Goal: Task Accomplishment & Management: Manage account settings

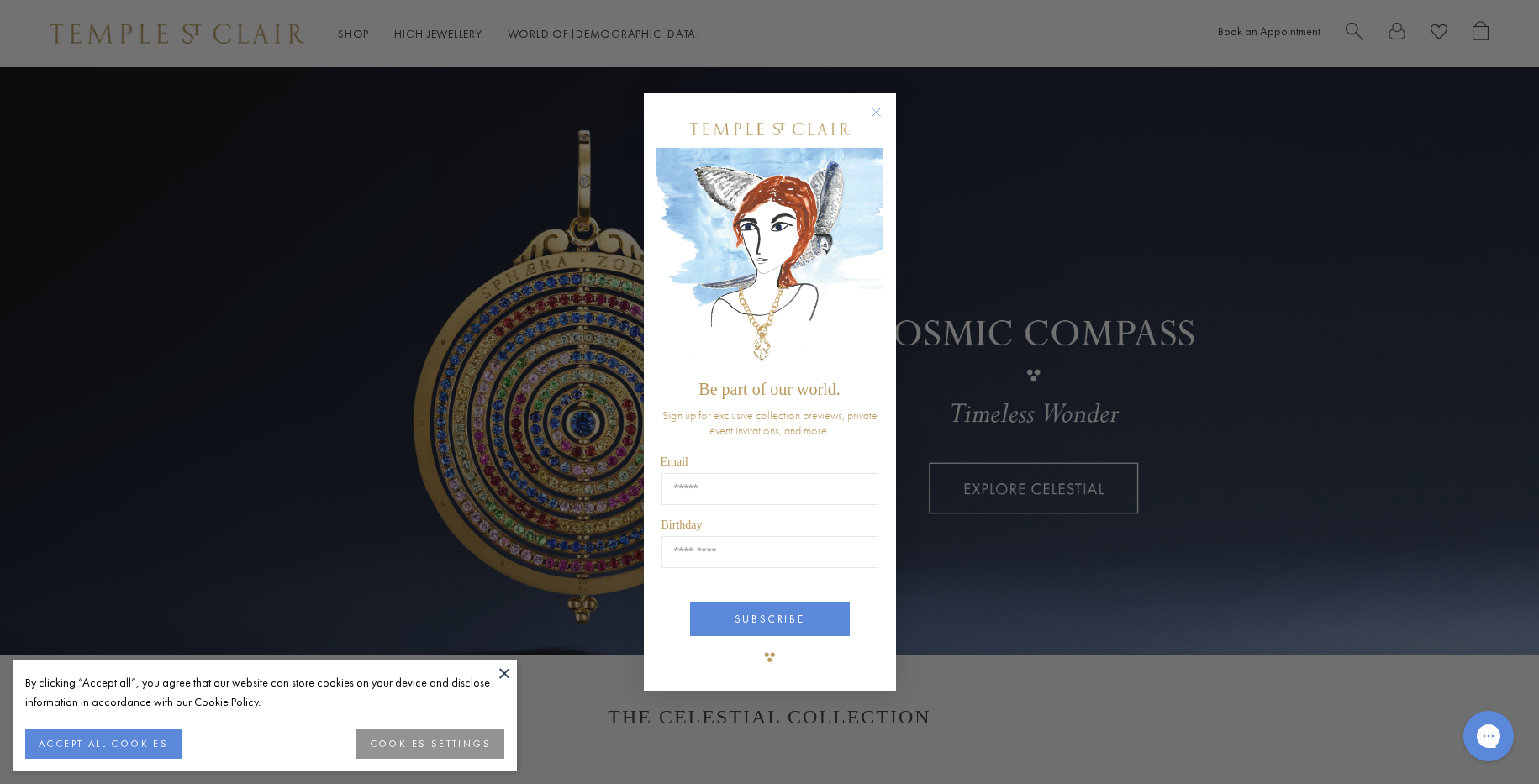
click at [875, 116] on circle "Close dialog" at bounding box center [875, 112] width 20 height 20
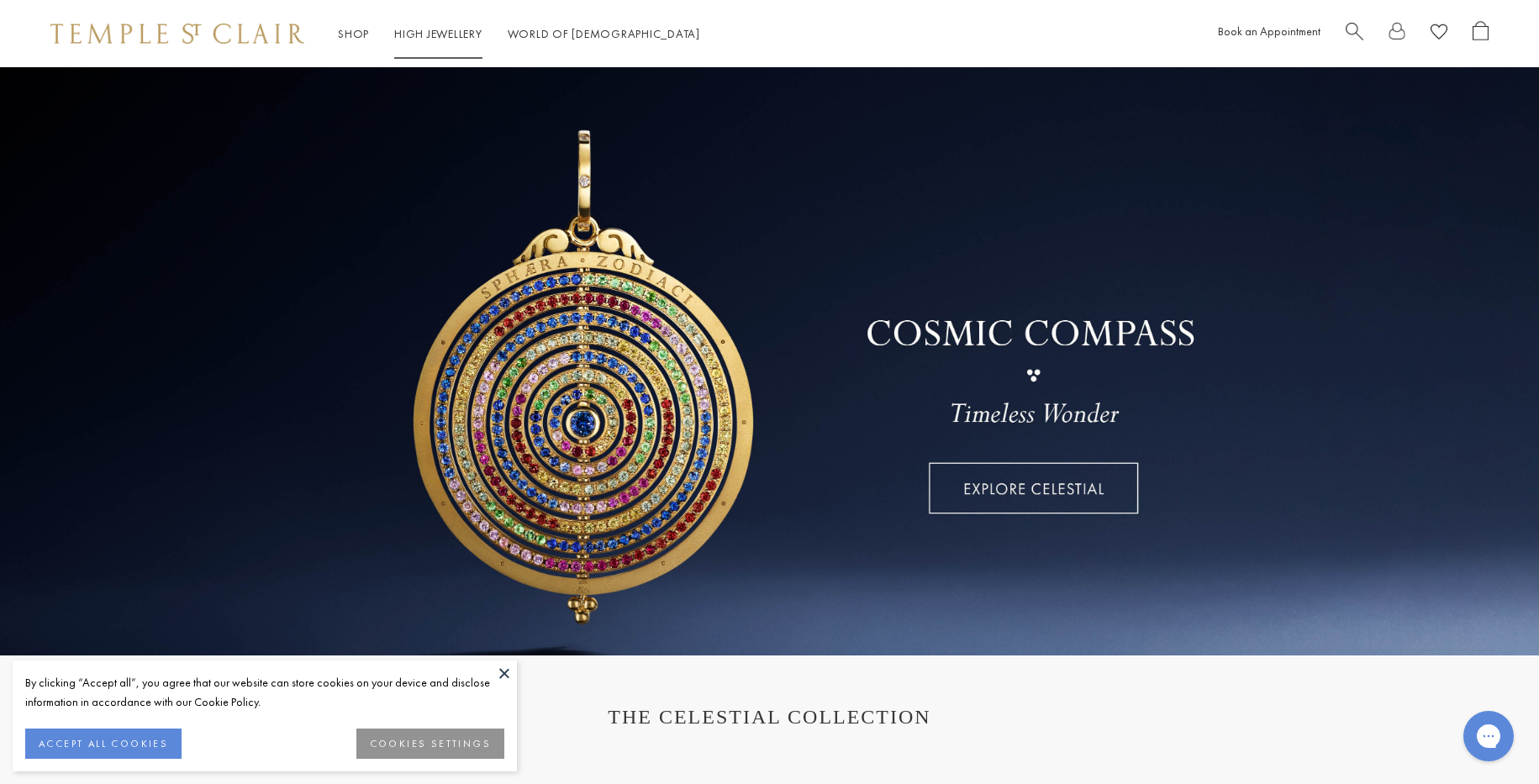
click at [437, 39] on link "High Jewellery High Jewellery" at bounding box center [438, 33] width 88 height 15
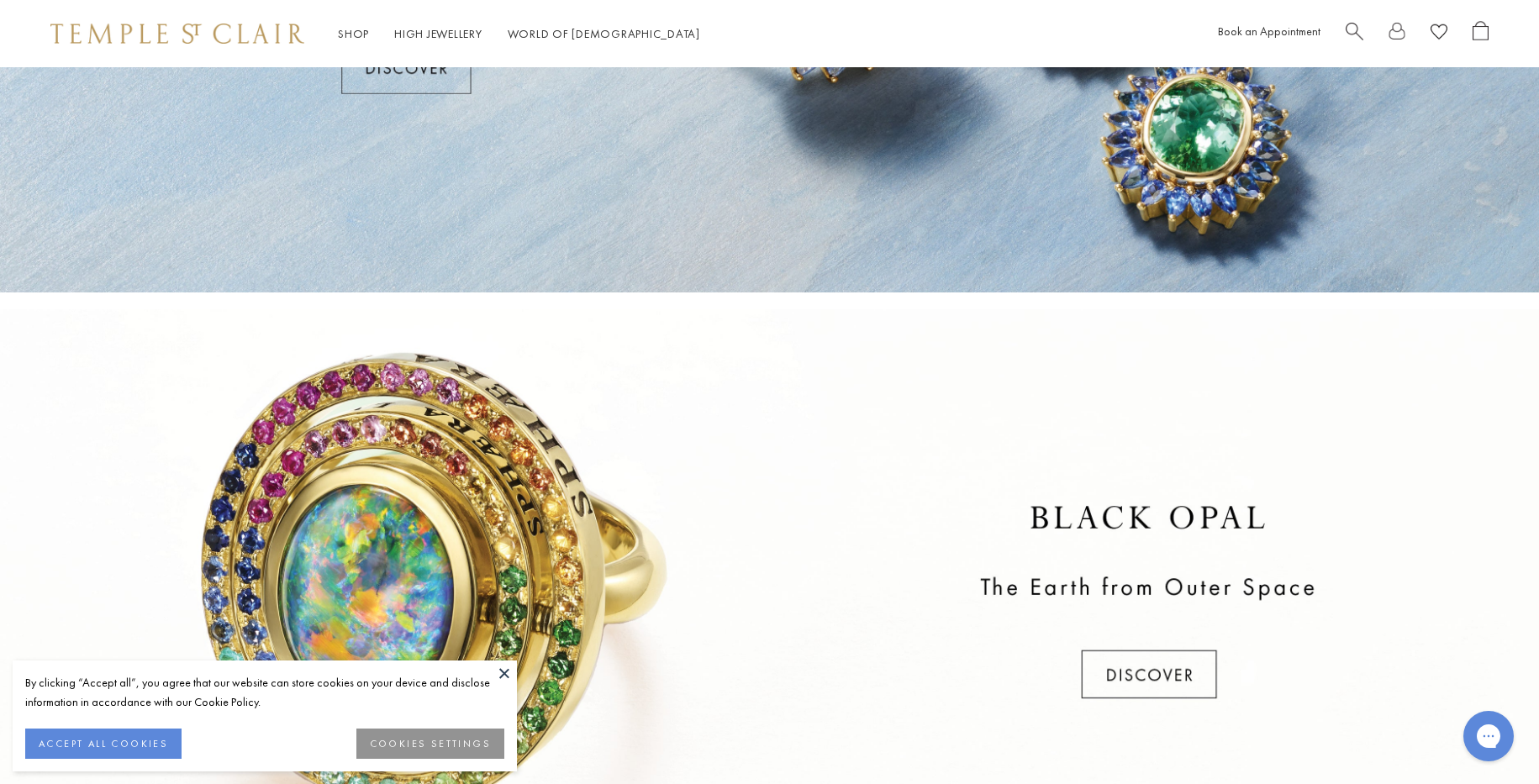
scroll to position [351, 0]
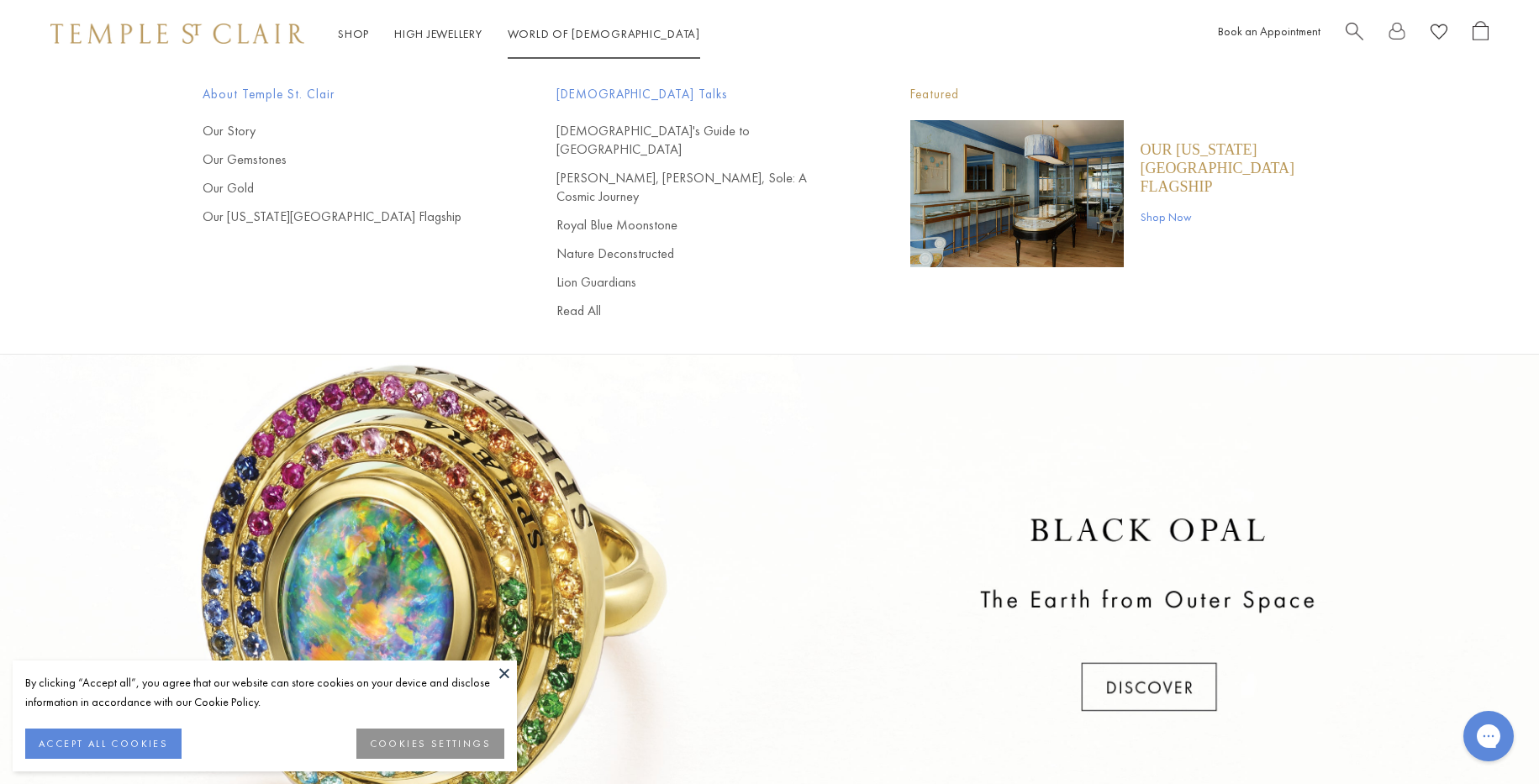
click at [1399, 31] on link at bounding box center [1396, 34] width 17 height 26
